Goal: Check status: Check status

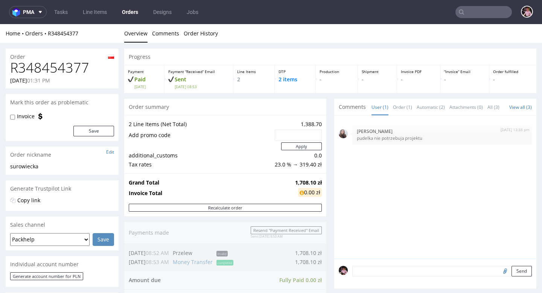
click at [489, 14] on input "text" at bounding box center [483, 12] width 56 height 12
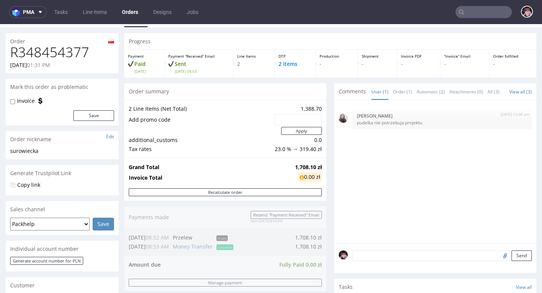
scroll to position [428, 0]
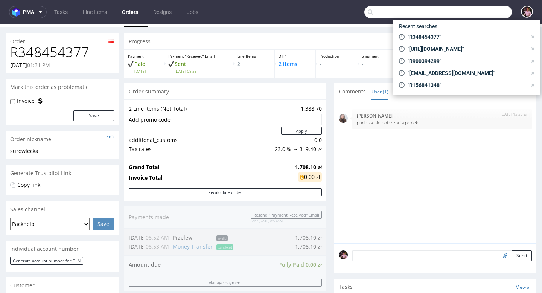
paste input "R385599611"
type input "R385599611"
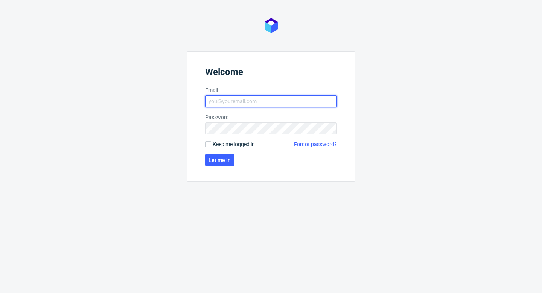
click at [234, 100] on input "Email" at bounding box center [271, 101] width 132 height 12
type input "[EMAIL_ADDRESS][PERSON_NAME][DOMAIN_NAME]"
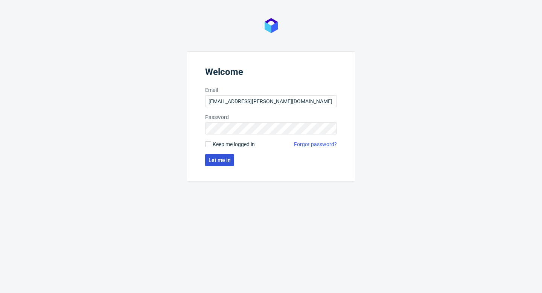
click at [216, 161] on span "Let me in" at bounding box center [219, 159] width 22 height 5
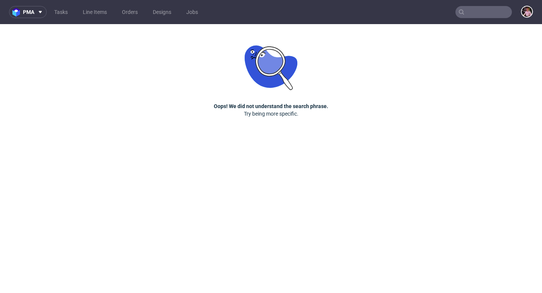
click at [491, 12] on input "text" at bounding box center [483, 12] width 56 height 12
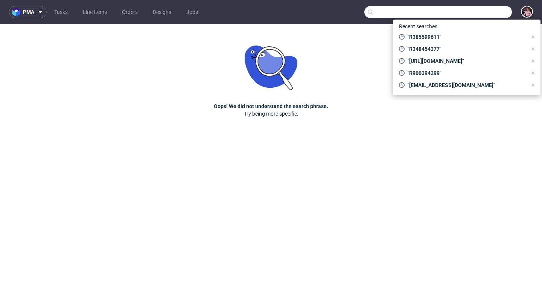
paste input "R385599611"
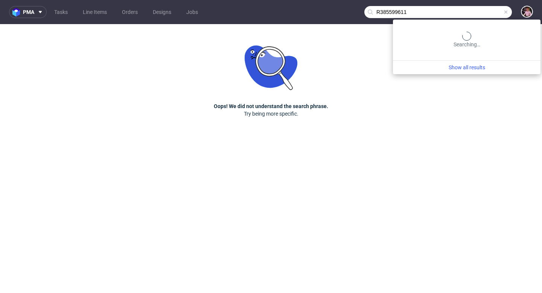
type input "R385599611"
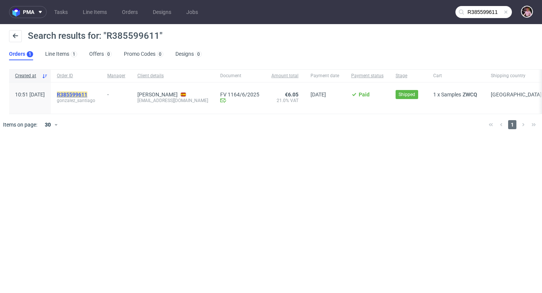
click at [85, 94] on mark "R385599611" at bounding box center [72, 94] width 30 height 6
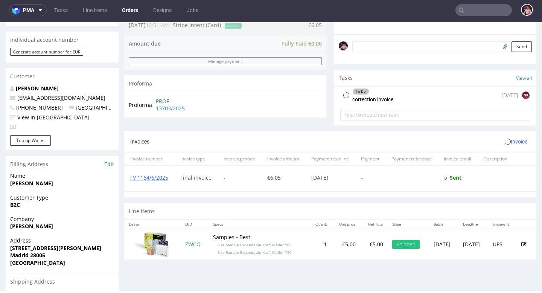
scroll to position [225, 0]
